Goal: Check status

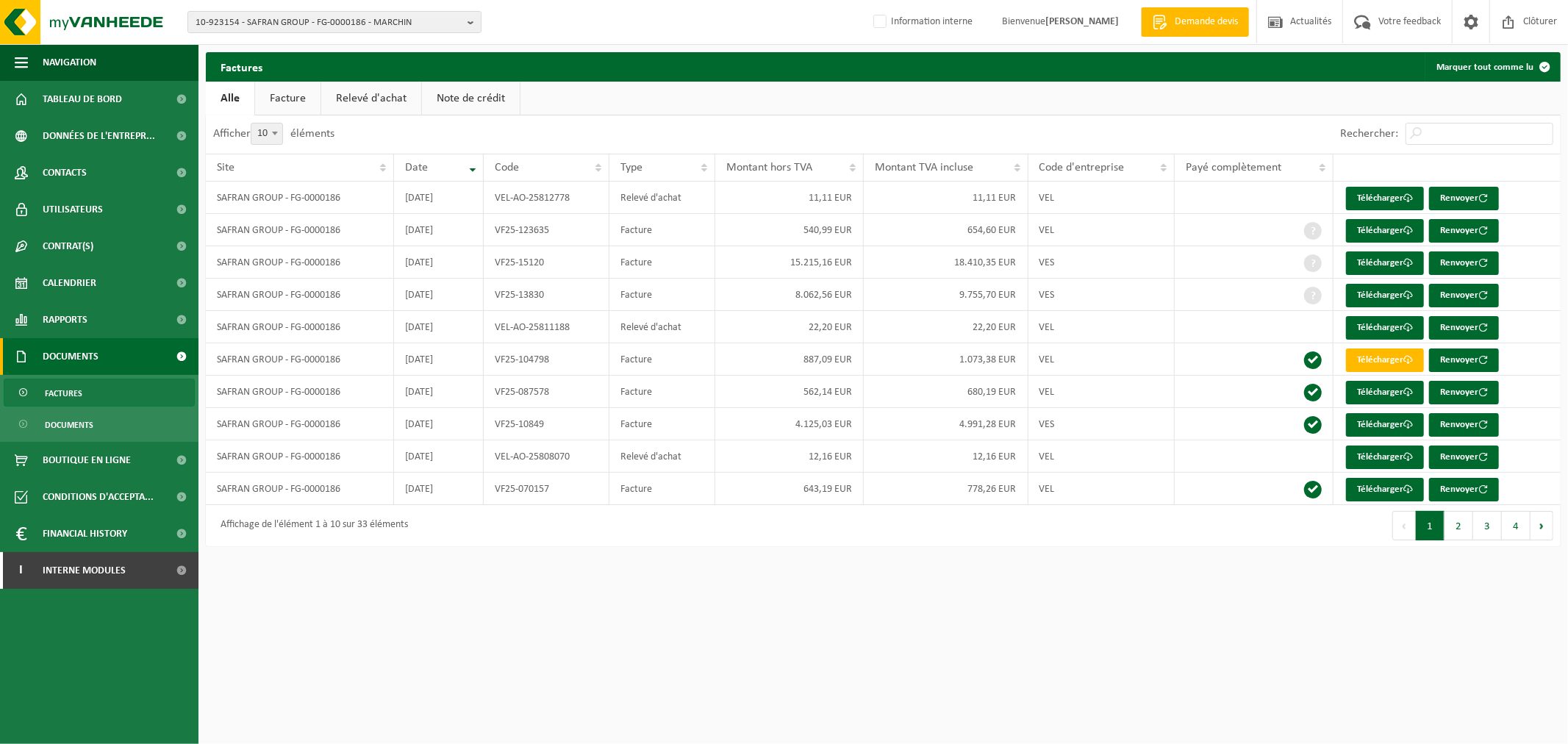
click at [413, 19] on span "10-923154 - SAFRAN GROUP - FG-0000186 - MARCHIN" at bounding box center [329, 23] width 266 height 22
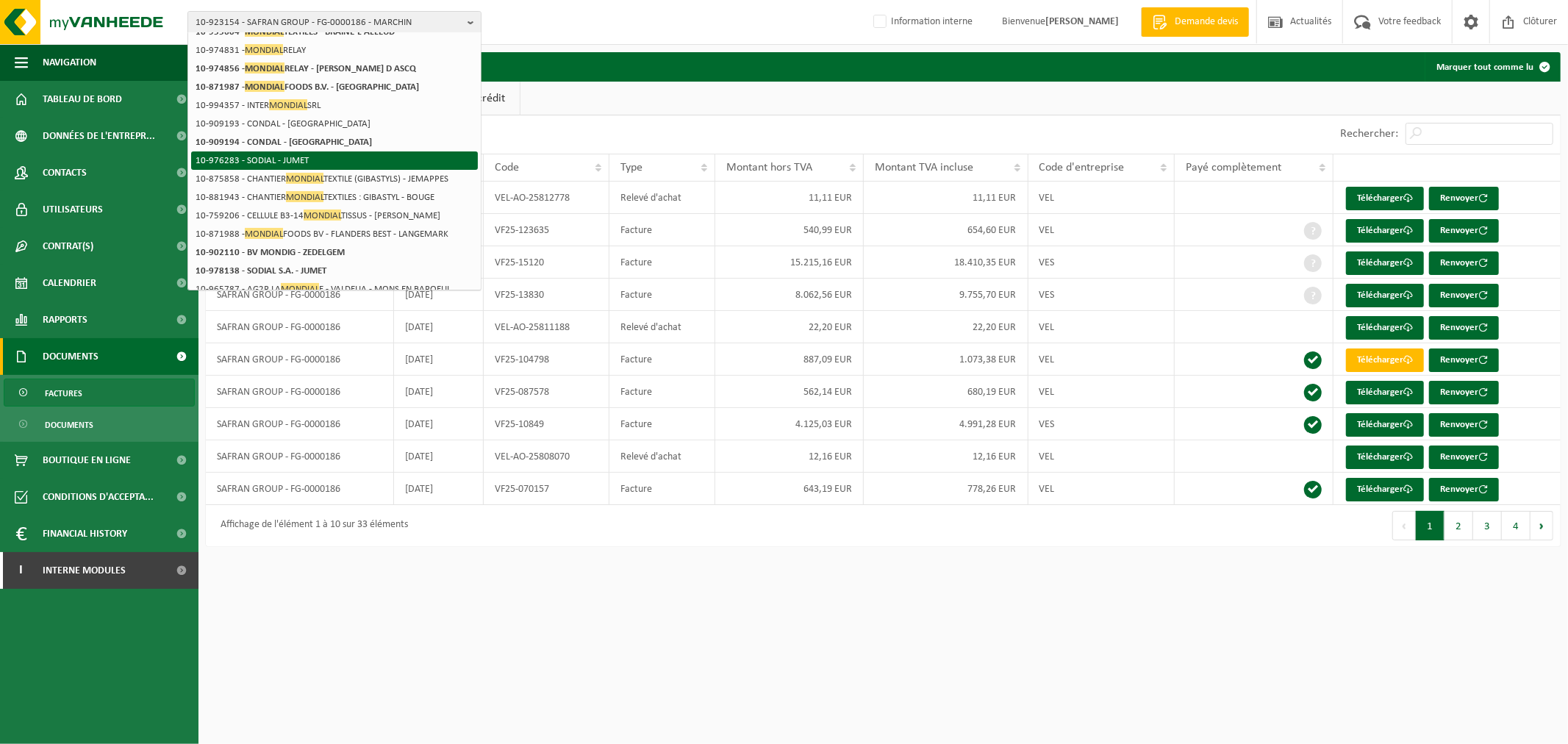
scroll to position [163, 0]
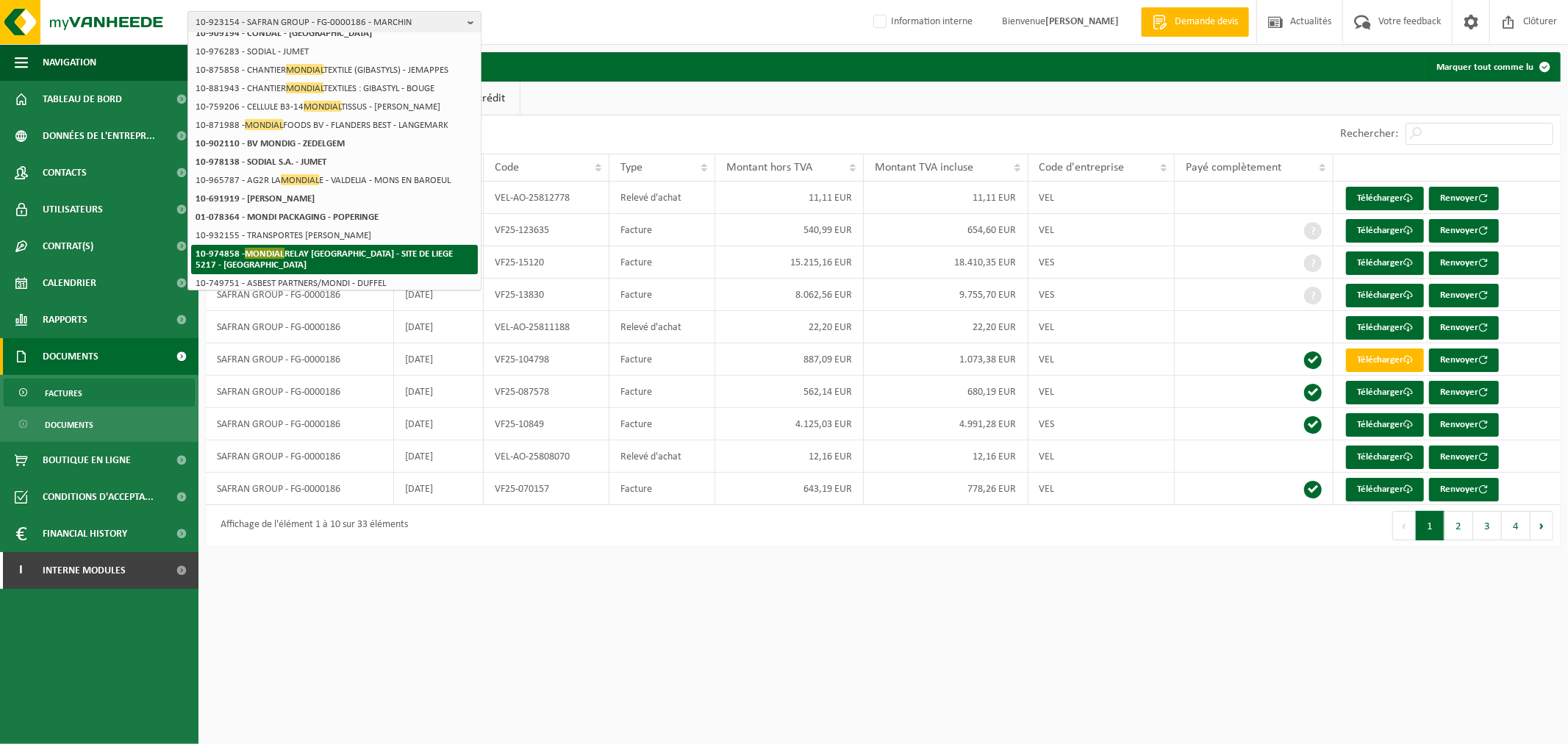
type input "mondial"
click at [317, 256] on strong "10-974858 - MONDIAL RELAY BELGIQUE - SITE DE LIEGE 5217 - HERSTAL" at bounding box center [324, 259] width 257 height 22
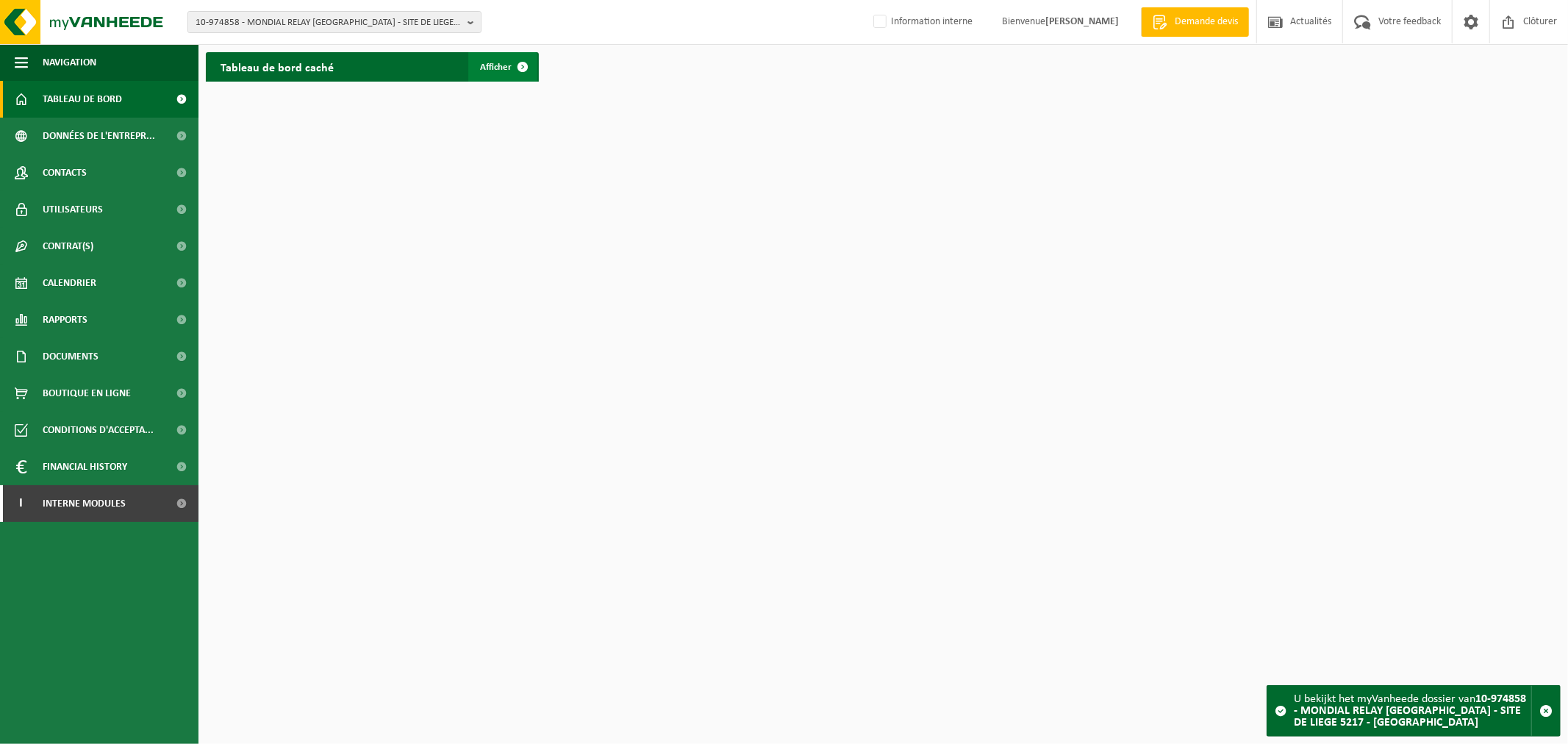
click at [494, 79] on link "Afficher" at bounding box center [502, 67] width 69 height 29
